Goal: Transaction & Acquisition: Purchase product/service

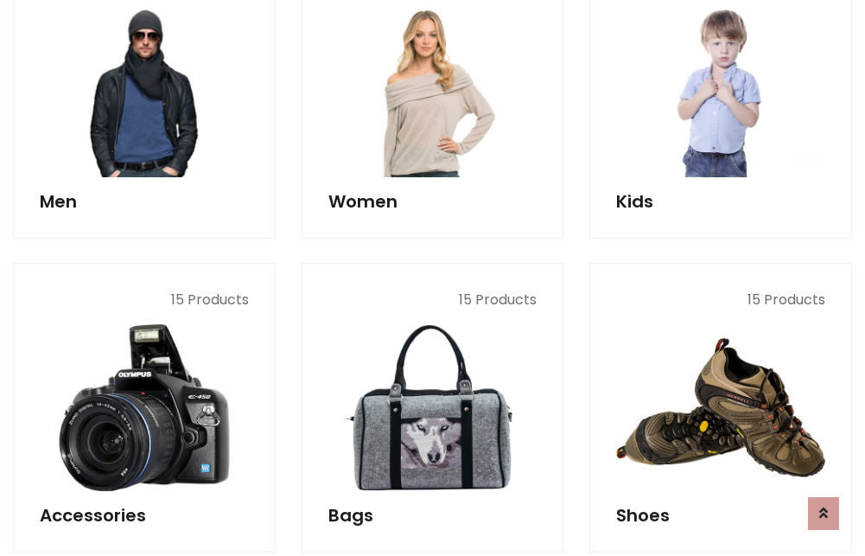
scroll to position [1254, 0]
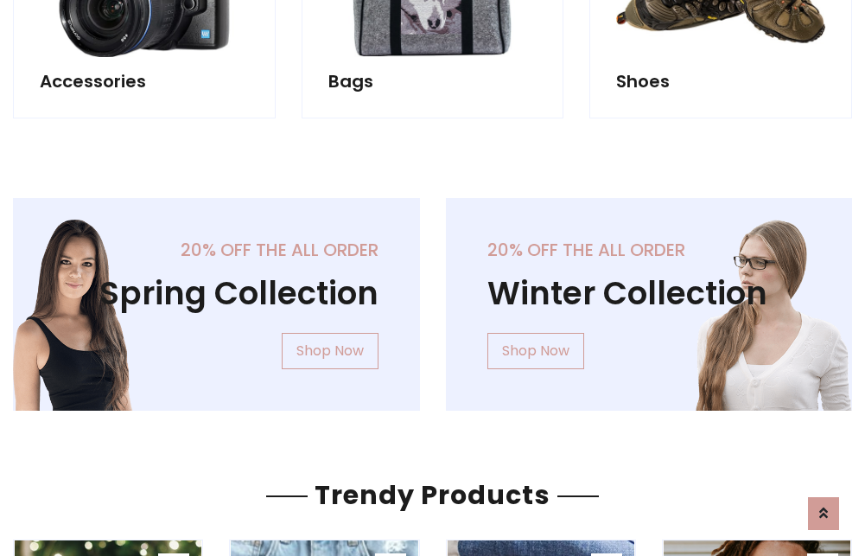
click at [433, 297] on div "20% off the all order Winter Collection Shop Now" at bounding box center [649, 318] width 433 height 240
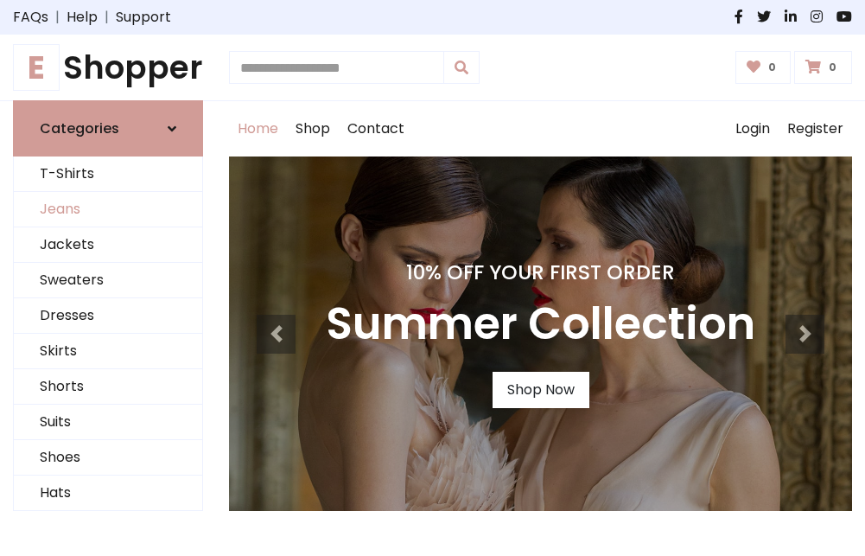
click at [108, 210] on link "Jeans" at bounding box center [108, 209] width 188 height 35
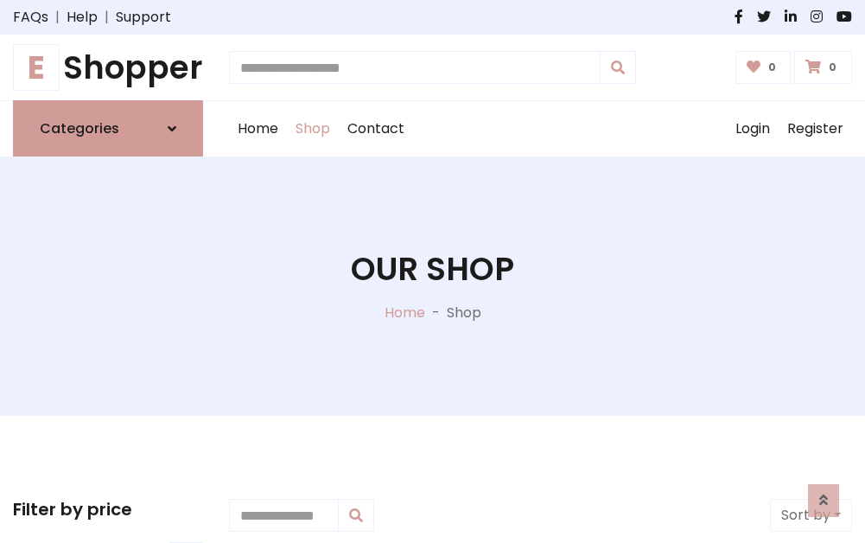
scroll to position [545, 0]
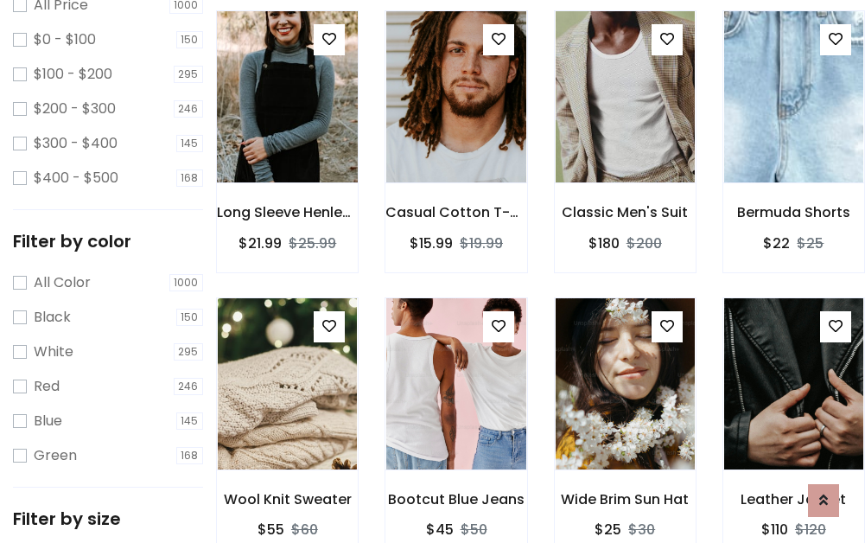
click at [287, 135] on img at bounding box center [287, 96] width 167 height 415
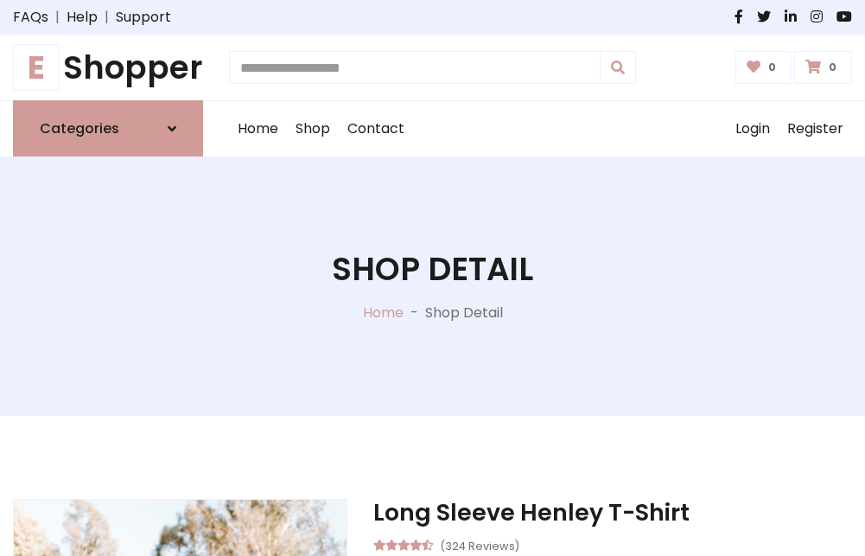
scroll to position [186, 0]
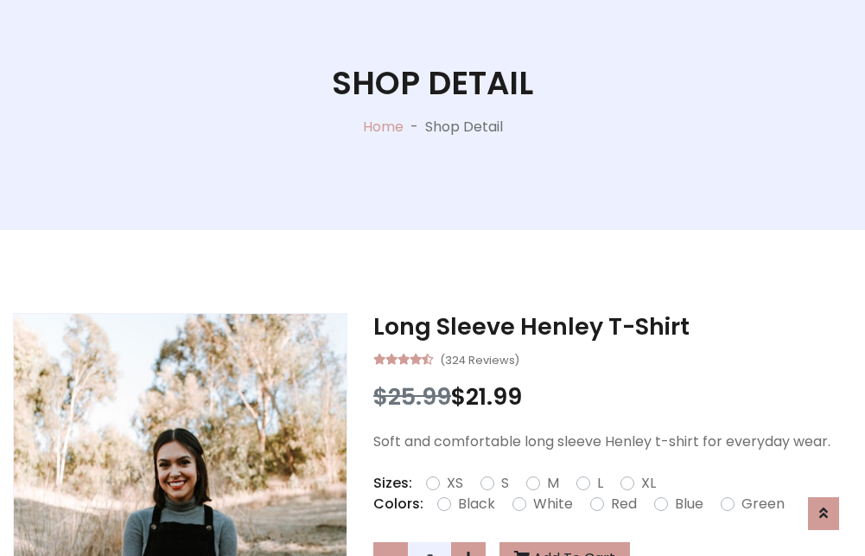
click at [621, 504] on label "Red" at bounding box center [624, 504] width 26 height 21
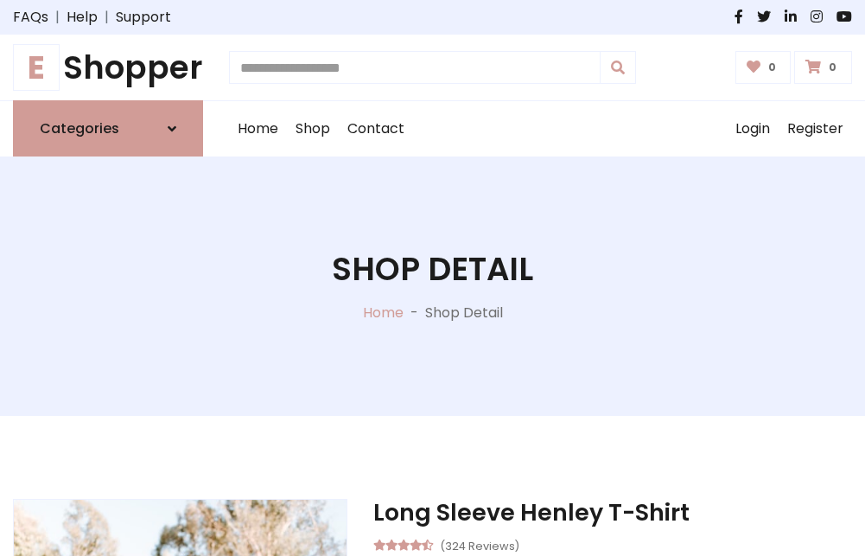
scroll to position [186, 0]
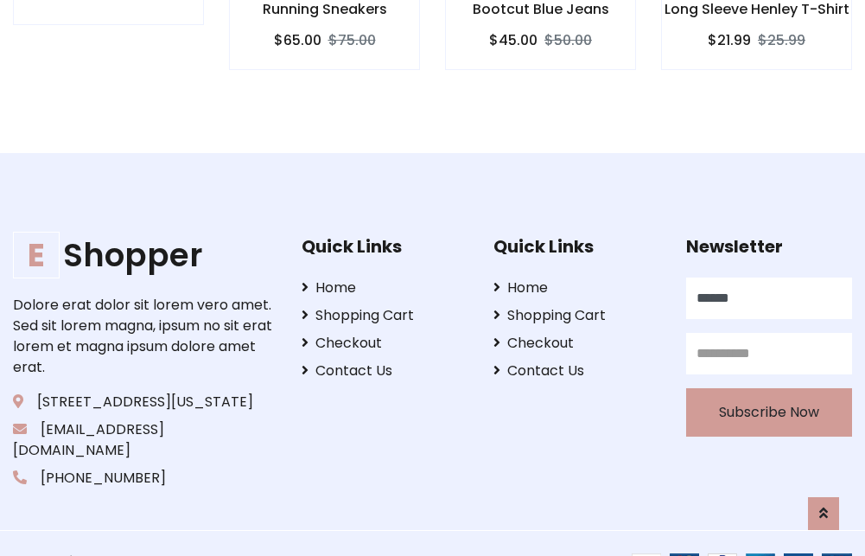
type input "******"
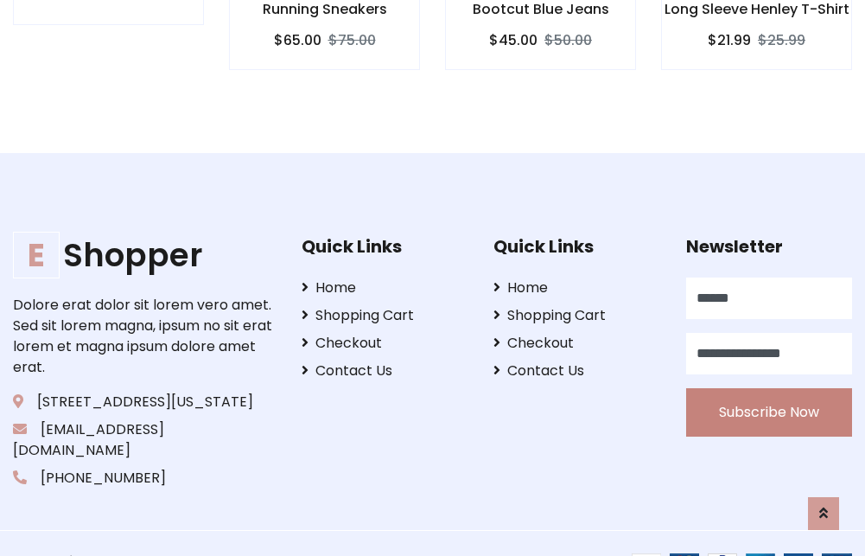
type input "**********"
click at [768, 392] on button "Subscribe Now" at bounding box center [769, 412] width 166 height 48
